Goal: Find contact information

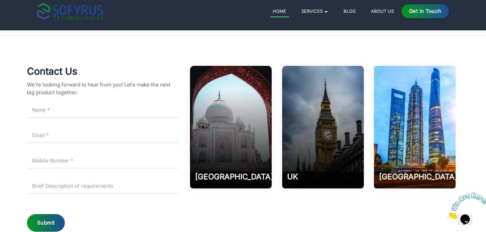
scroll to position [3168, 0]
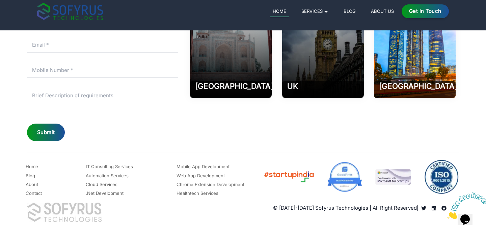
click at [32, 191] on link "Contact" at bounding box center [34, 193] width 16 height 8
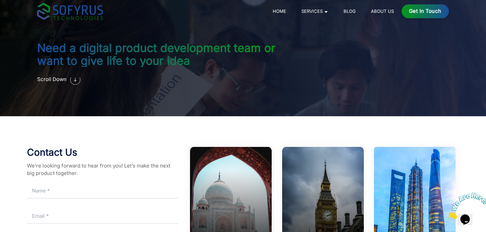
click at [377, 11] on link "About Us" at bounding box center [383, 11] width 28 height 8
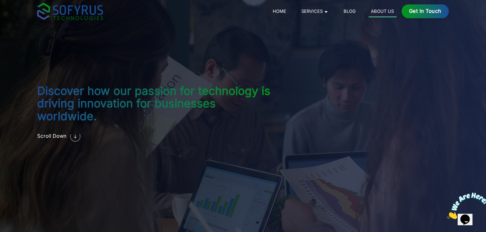
click at [419, 6] on div "Get in Touch" at bounding box center [426, 11] width 48 height 14
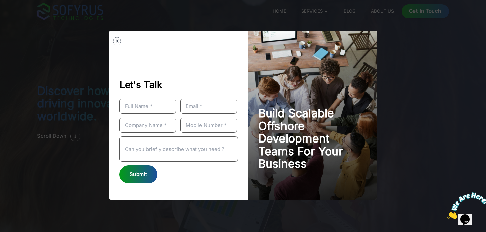
click at [393, 66] on div "X Let's Talk Submit Build Scalable Offshore Development Teams For Your Business" at bounding box center [243, 116] width 486 height 232
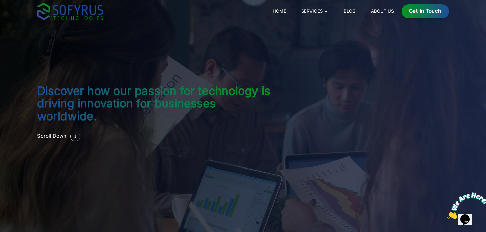
click at [283, 12] on link "Home" at bounding box center [279, 11] width 19 height 8
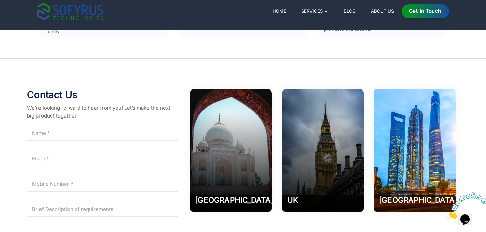
scroll to position [3194, 0]
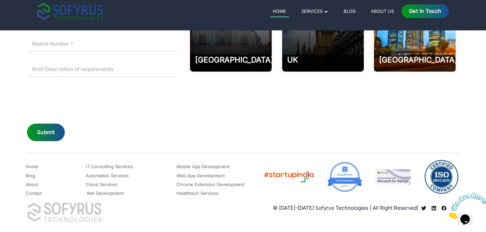
click at [433, 208] on icon "Read more about Sofyrus technologies development company" at bounding box center [433, 208] width 5 height 5
